Goal: Task Accomplishment & Management: Use online tool/utility

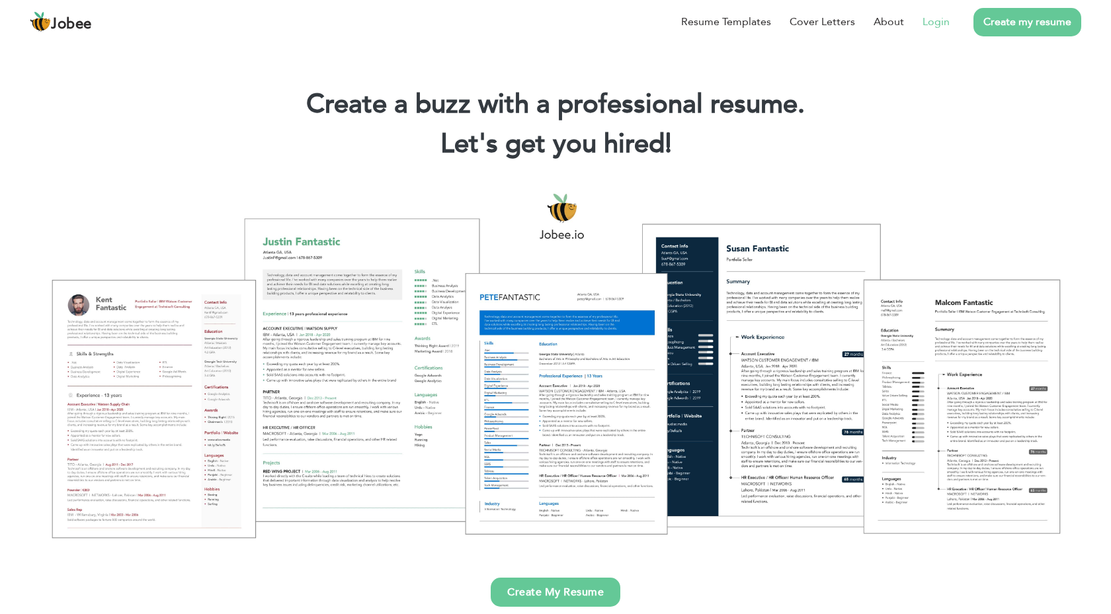
click at [928, 22] on link "Login" at bounding box center [936, 22] width 27 height 16
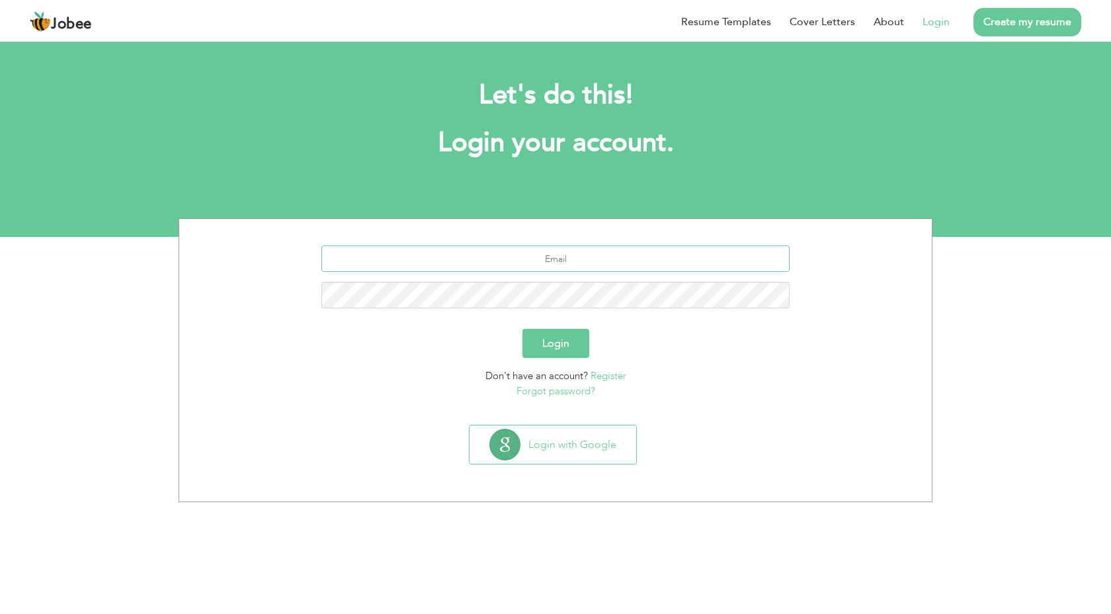
click at [474, 247] on input "text" at bounding box center [555, 258] width 469 height 26
click at [527, 253] on input "text" at bounding box center [555, 258] width 469 height 26
type input "[EMAIL_ADDRESS][DOMAIN_NAME]"
click at [556, 343] on button "Login" at bounding box center [555, 343] width 67 height 29
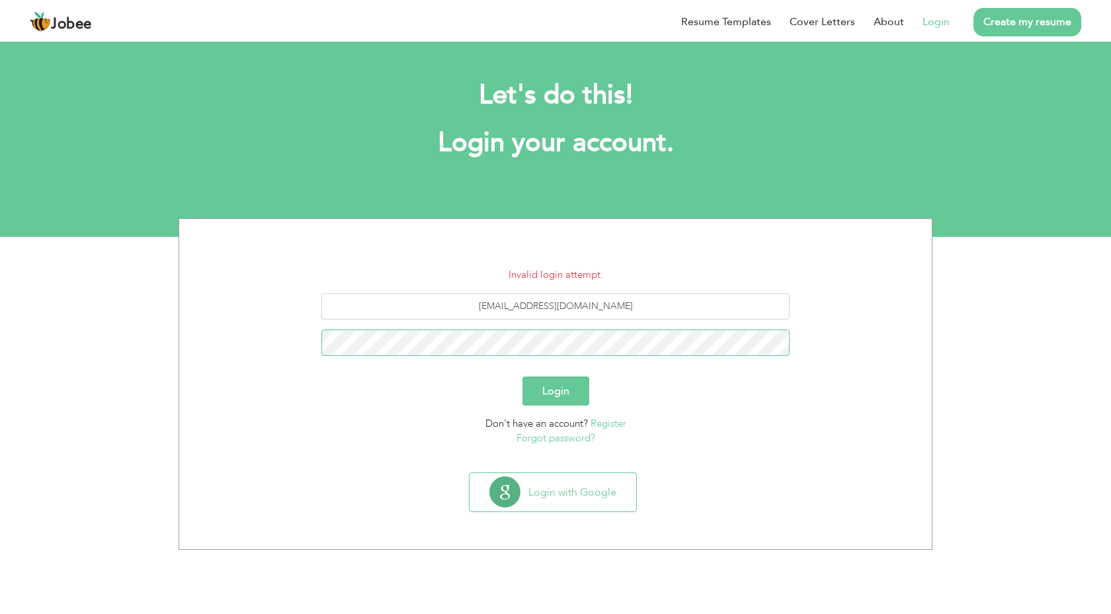
click at [522, 376] on button "Login" at bounding box center [555, 390] width 67 height 29
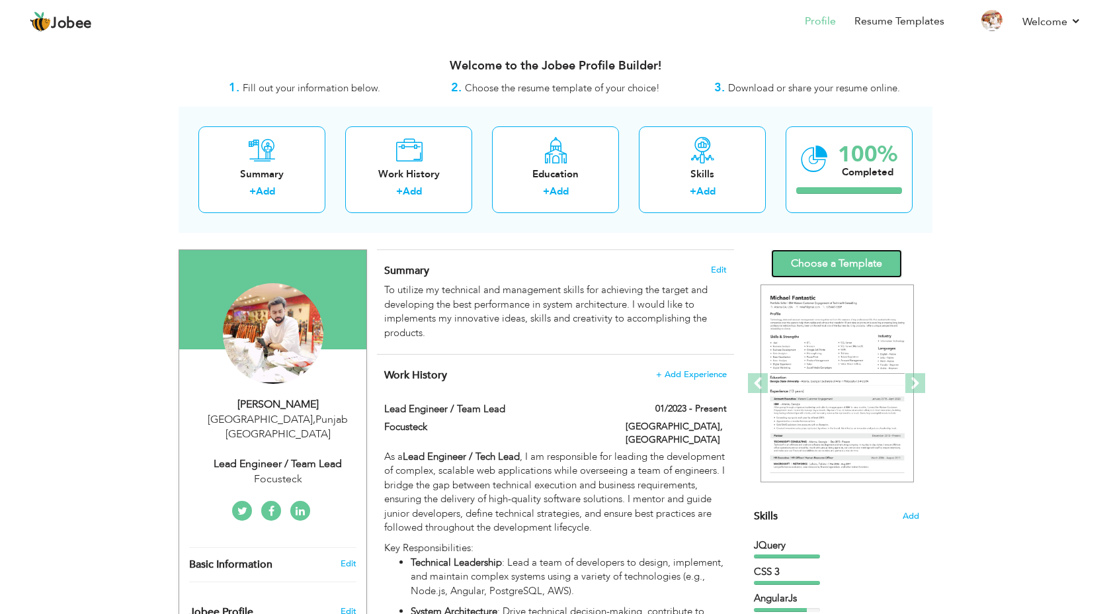
click at [855, 254] on link "Choose a Template" at bounding box center [836, 263] width 131 height 28
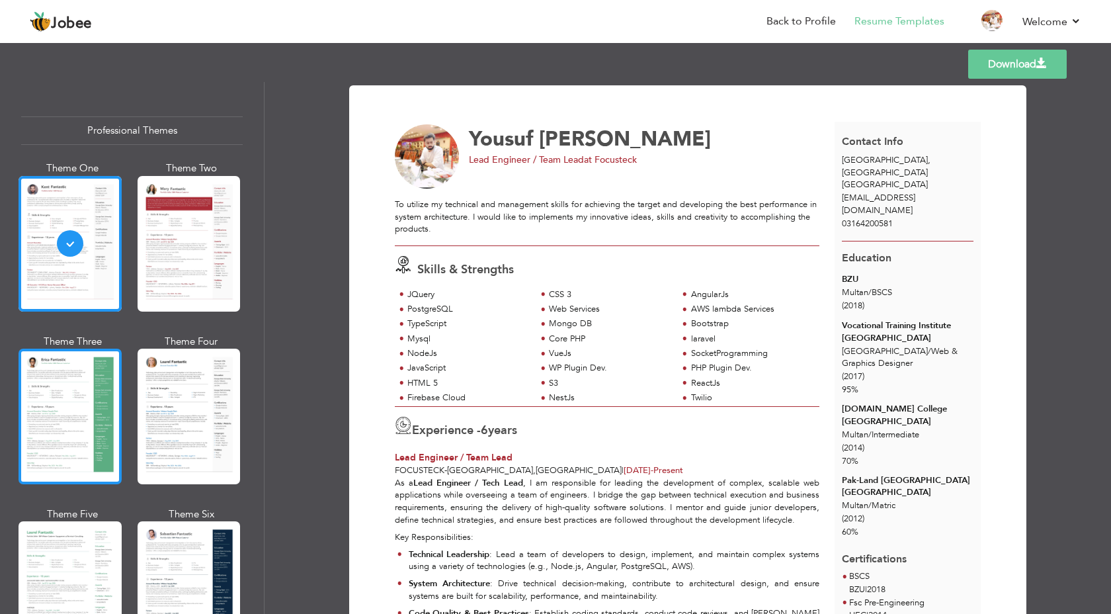
click at [55, 372] on div at bounding box center [70, 417] width 103 height 136
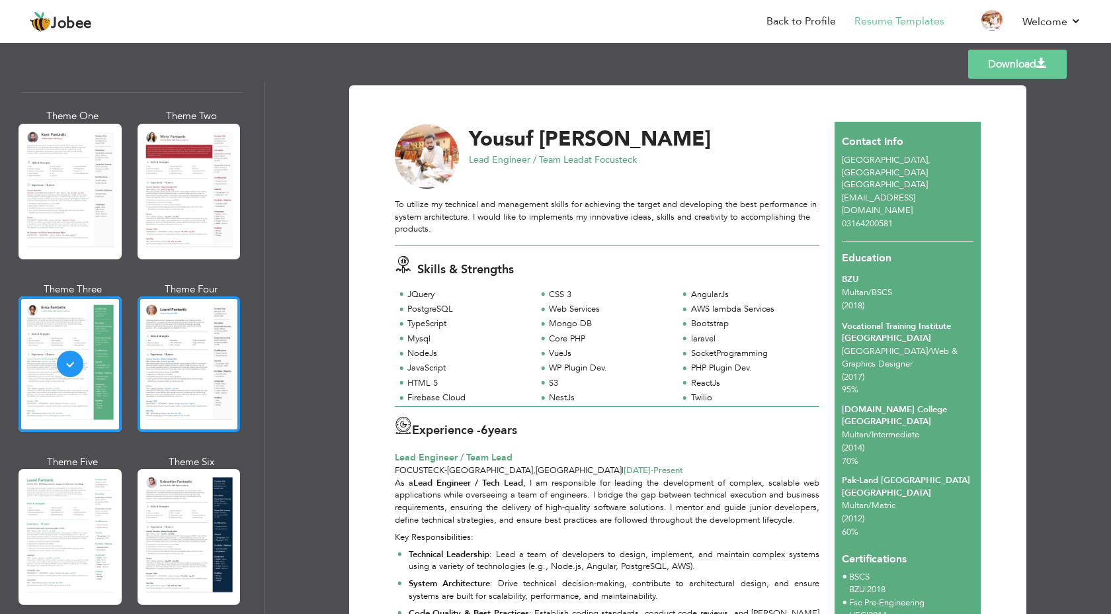
scroll to position [134, 0]
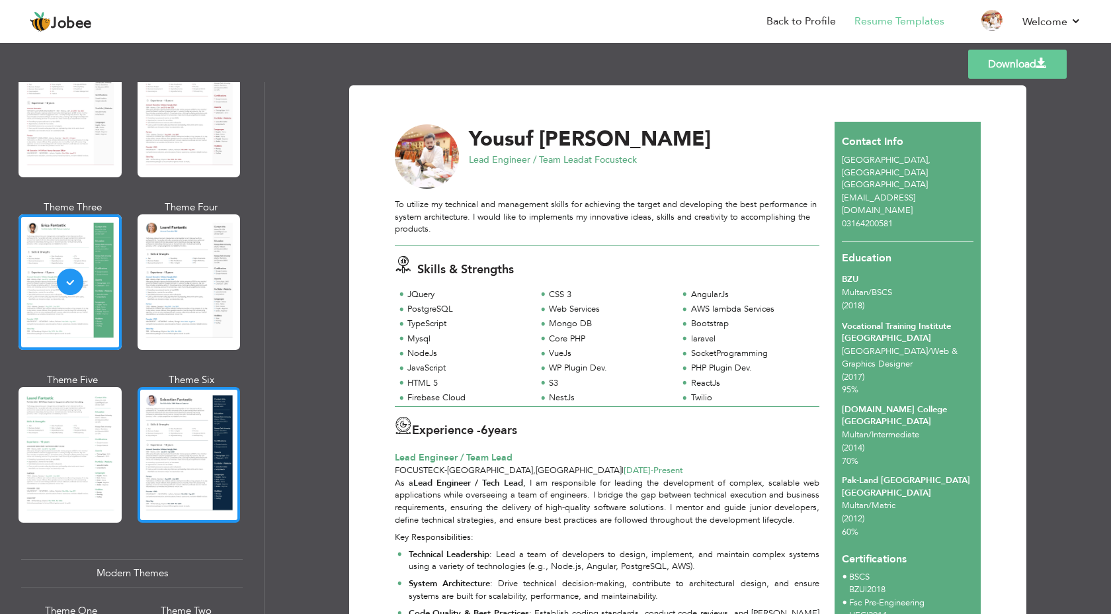
click at [167, 446] on div at bounding box center [189, 455] width 103 height 136
